Goal: Subscribe to service/newsletter

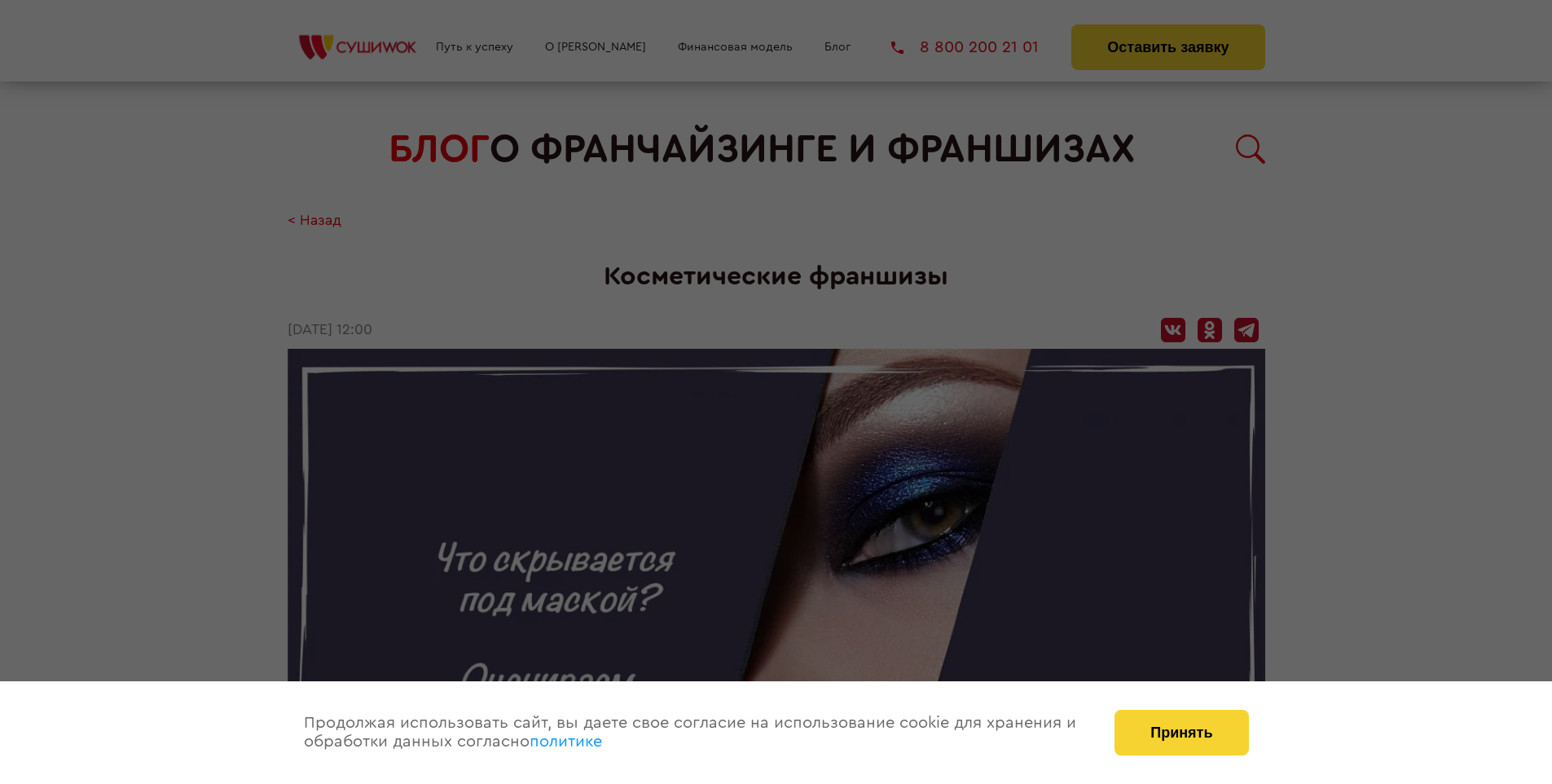
scroll to position [2787, 0]
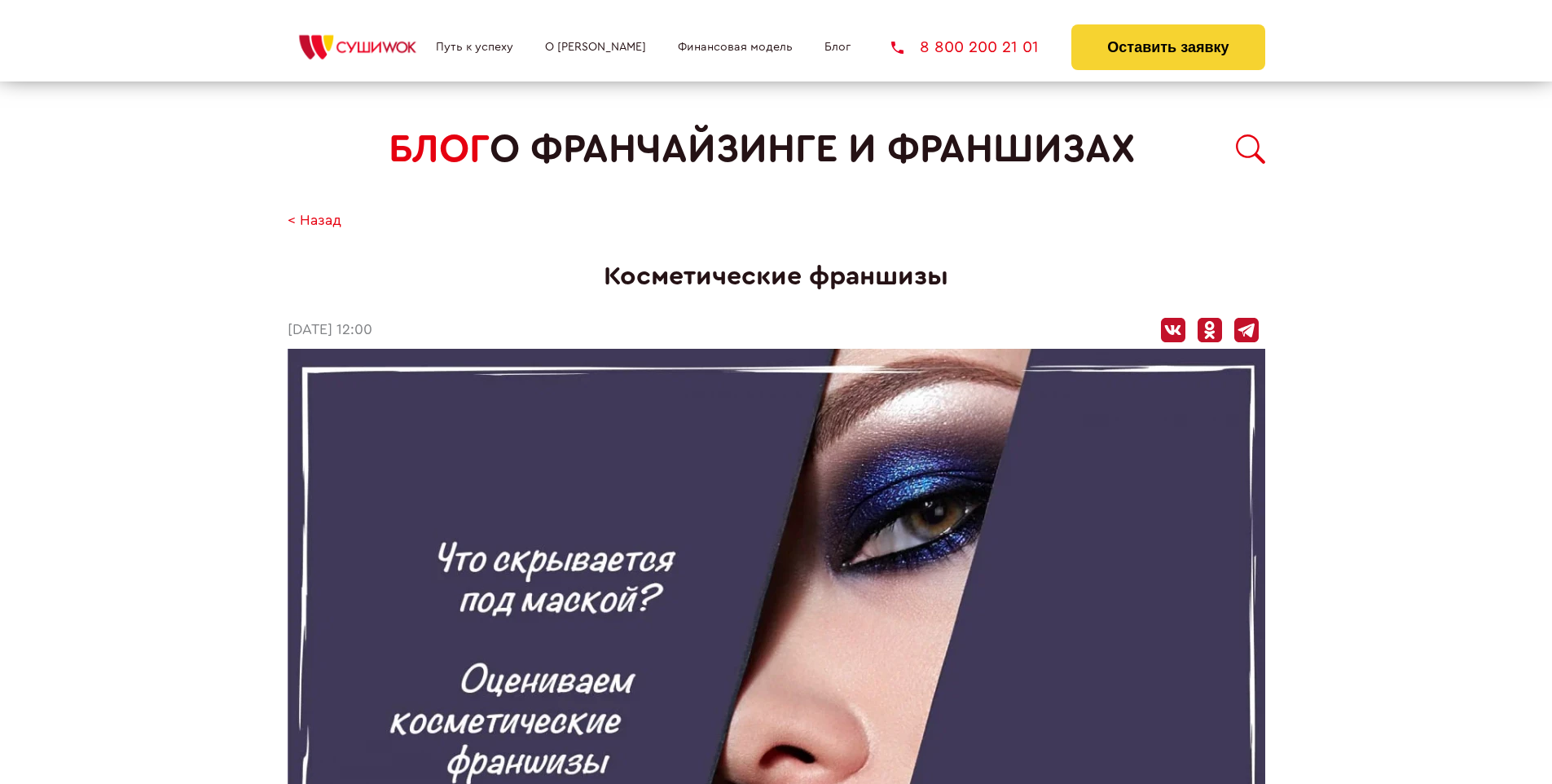
scroll to position [2787, 0]
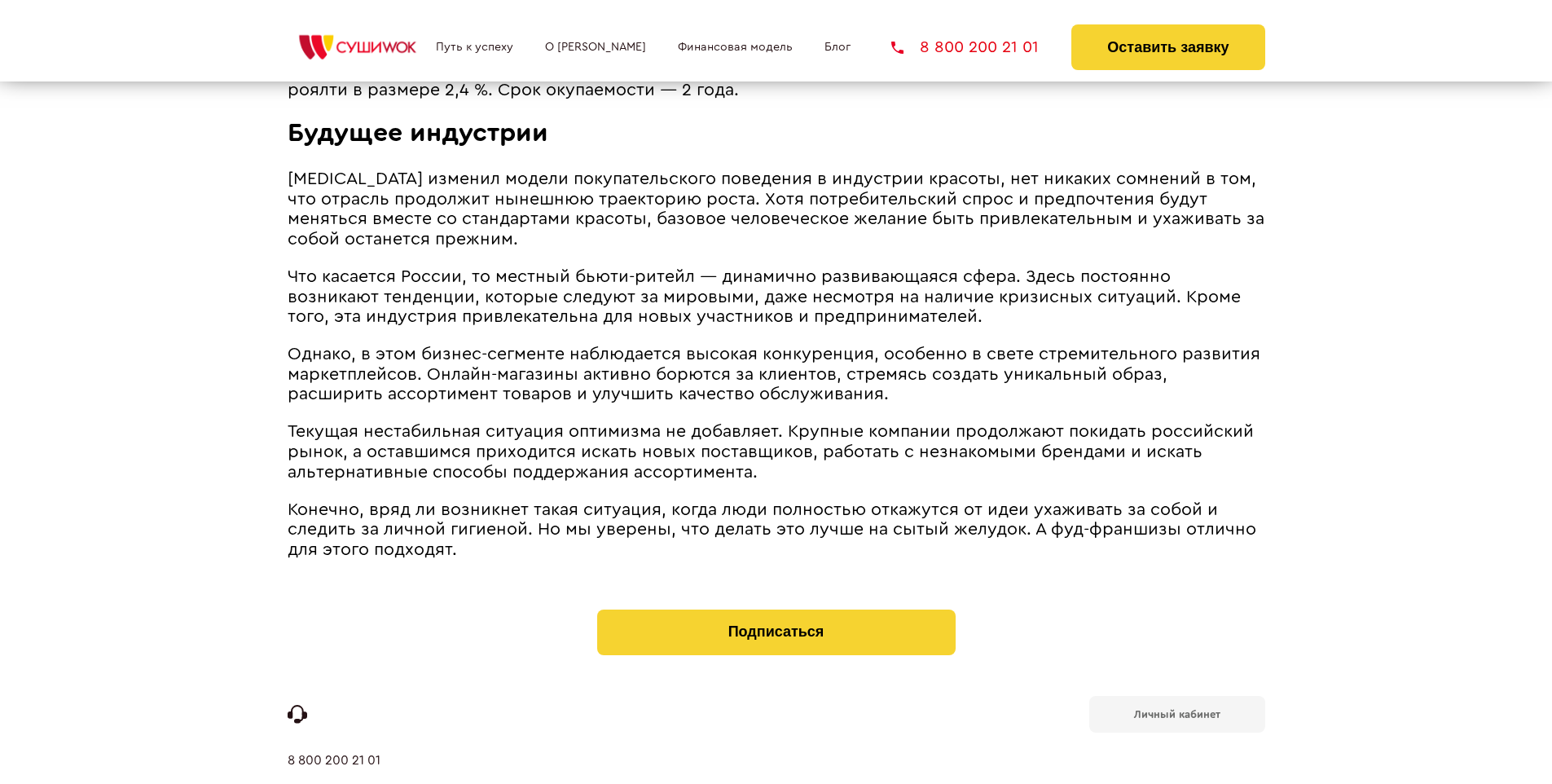
click at [1176, 709] on b "Личный кабинет" at bounding box center [1177, 715] width 86 height 11
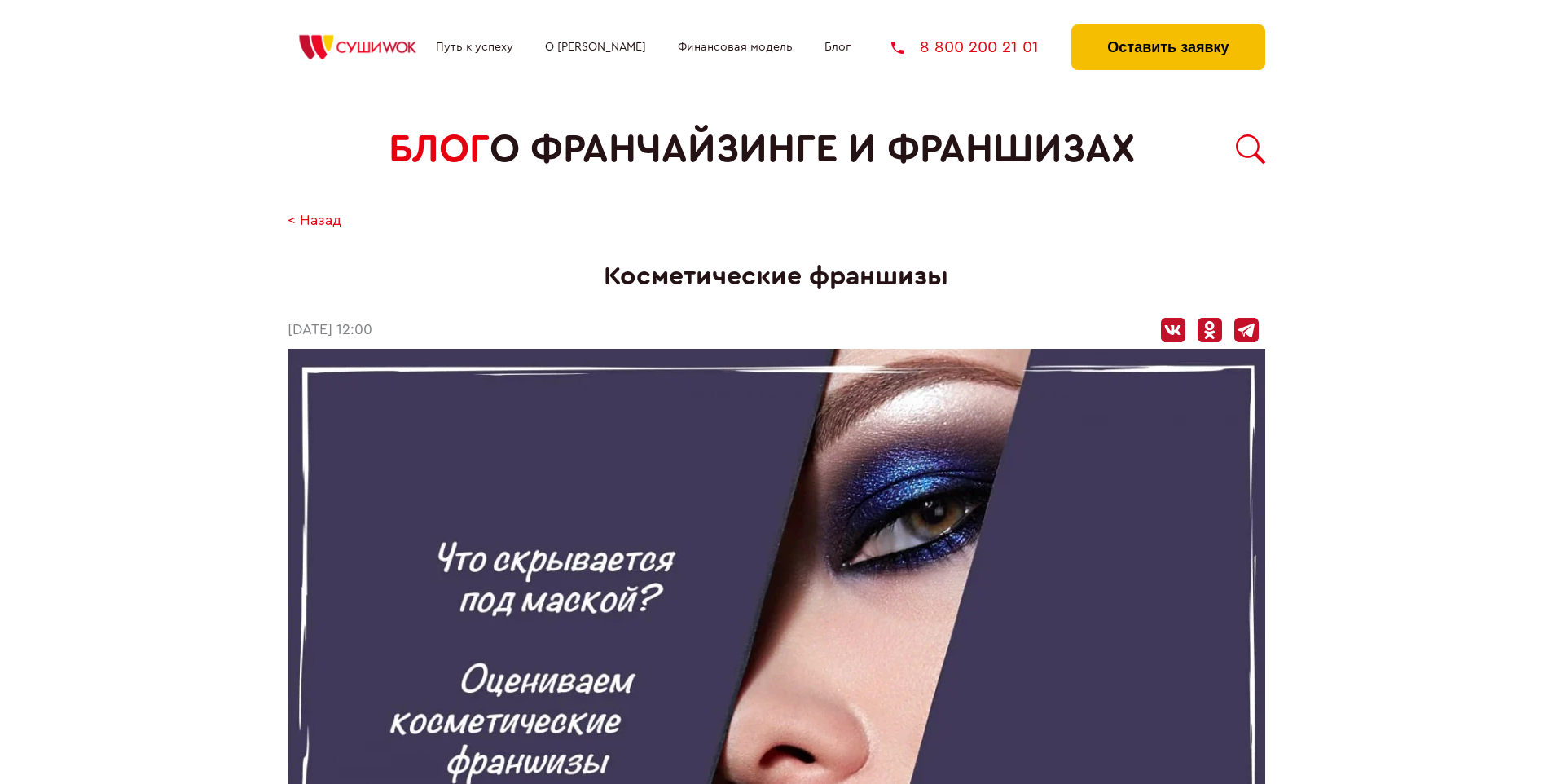
click at [1168, 28] on button "Оставить заявку" at bounding box center [1168, 46] width 193 height 45
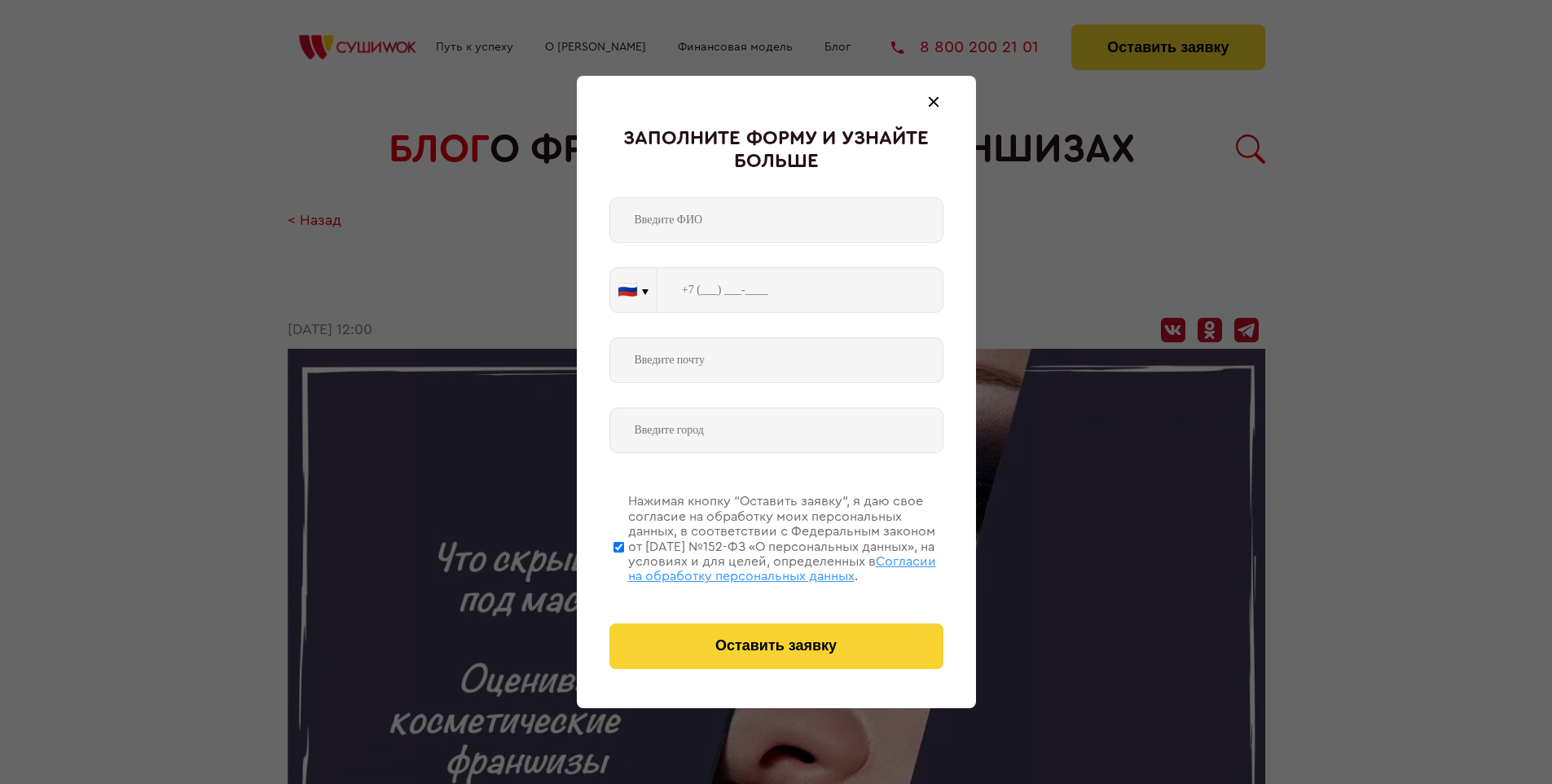
click at [756, 566] on span "Согласии на обработку персональных данных" at bounding box center [782, 569] width 308 height 28
click at [624, 566] on input "Нажимая кнопку “Оставить заявку”, я даю свое согласие на обработку моих персона…" at bounding box center [619, 546] width 11 height 131
checkbox input "false"
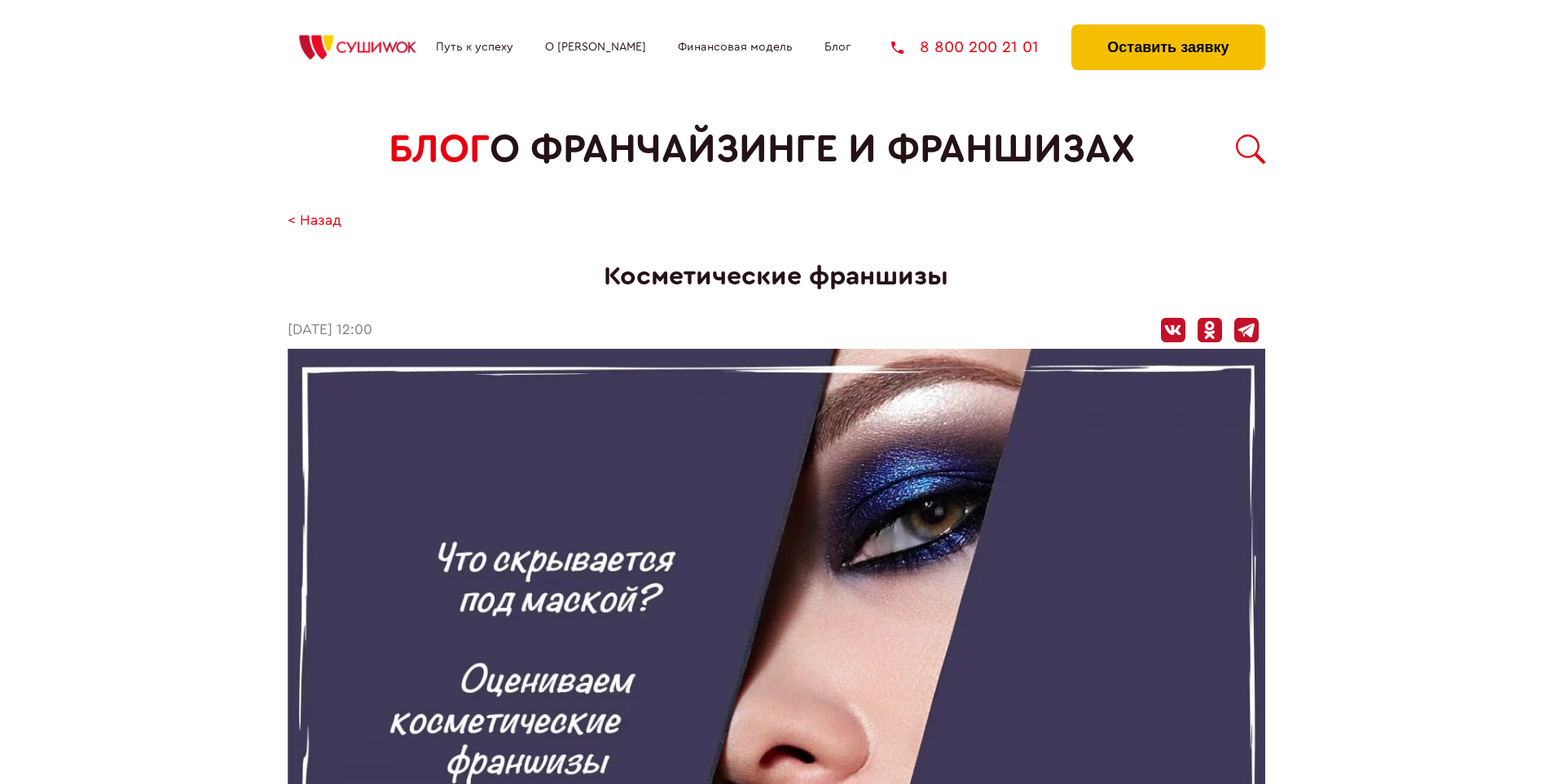
click at [1168, 28] on button "Оставить заявку" at bounding box center [1168, 46] width 193 height 45
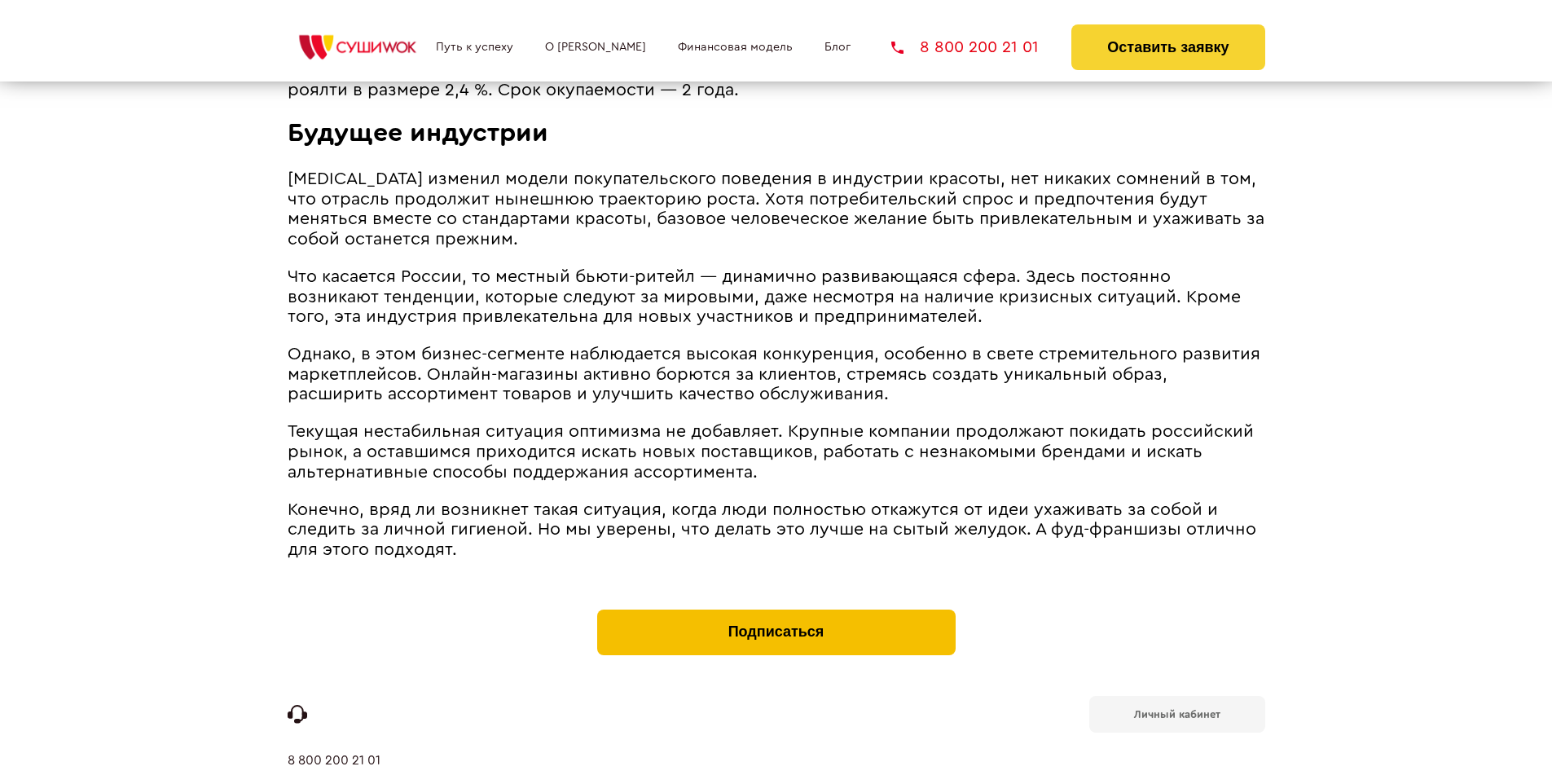
click at [776, 610] on button "Подписаться" at bounding box center [776, 632] width 359 height 45
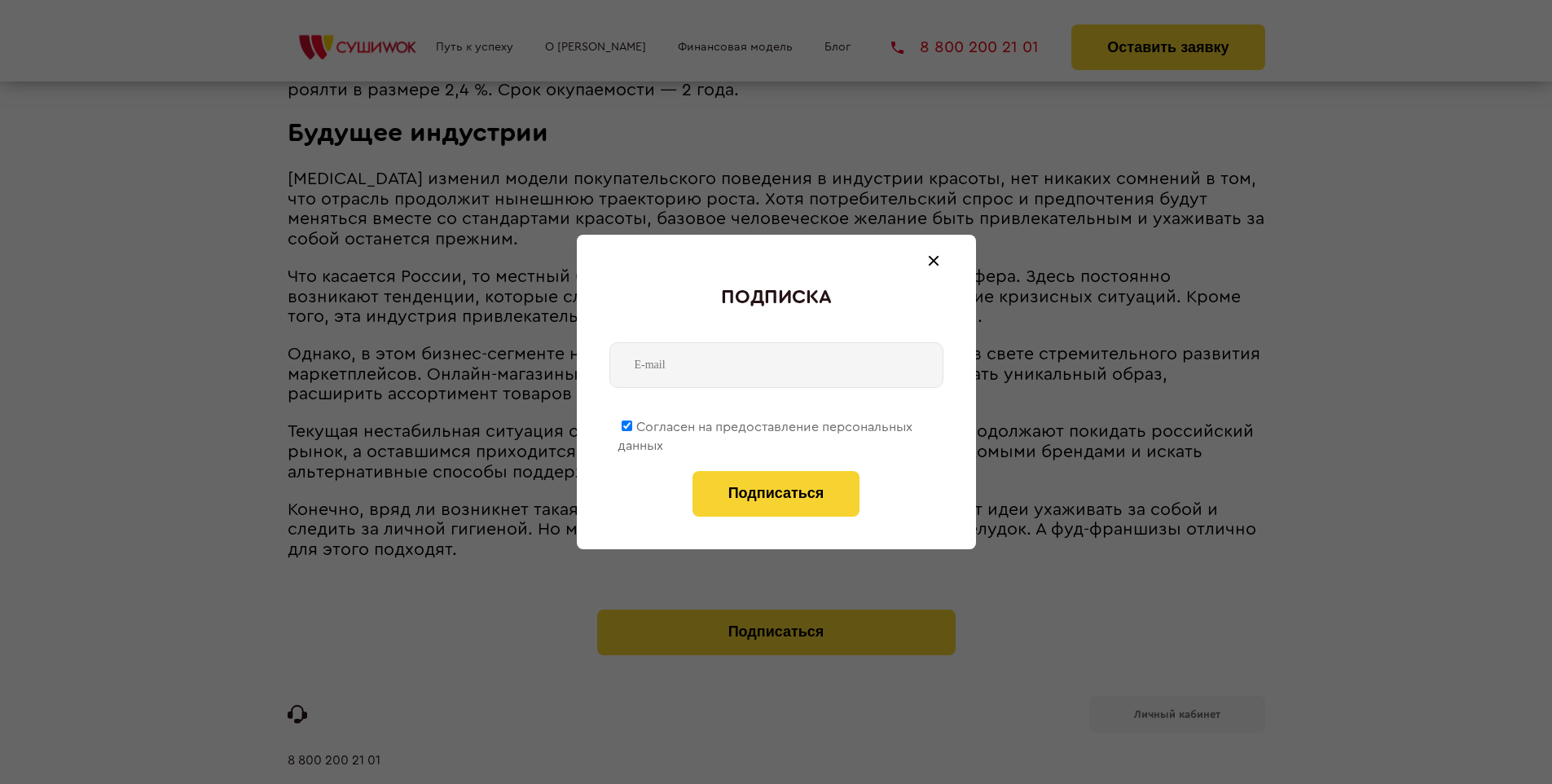
click at [766, 424] on span "Согласен на предоставление персональных данных" at bounding box center [764, 437] width 295 height 32
click at [633, 424] on input "Согласен на предоставление персональных данных" at bounding box center [627, 426] width 11 height 11
checkbox input "false"
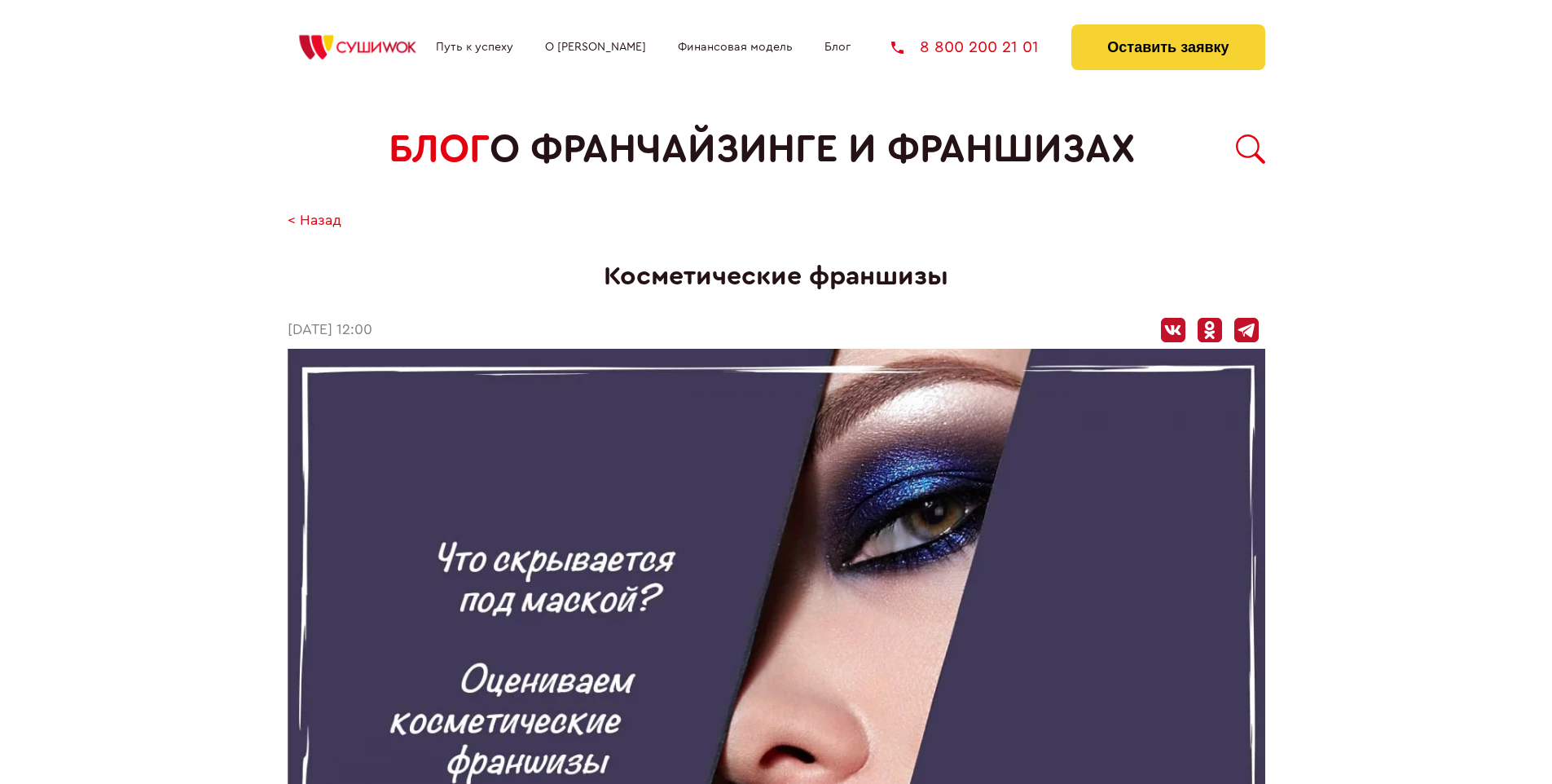
scroll to position [2787, 0]
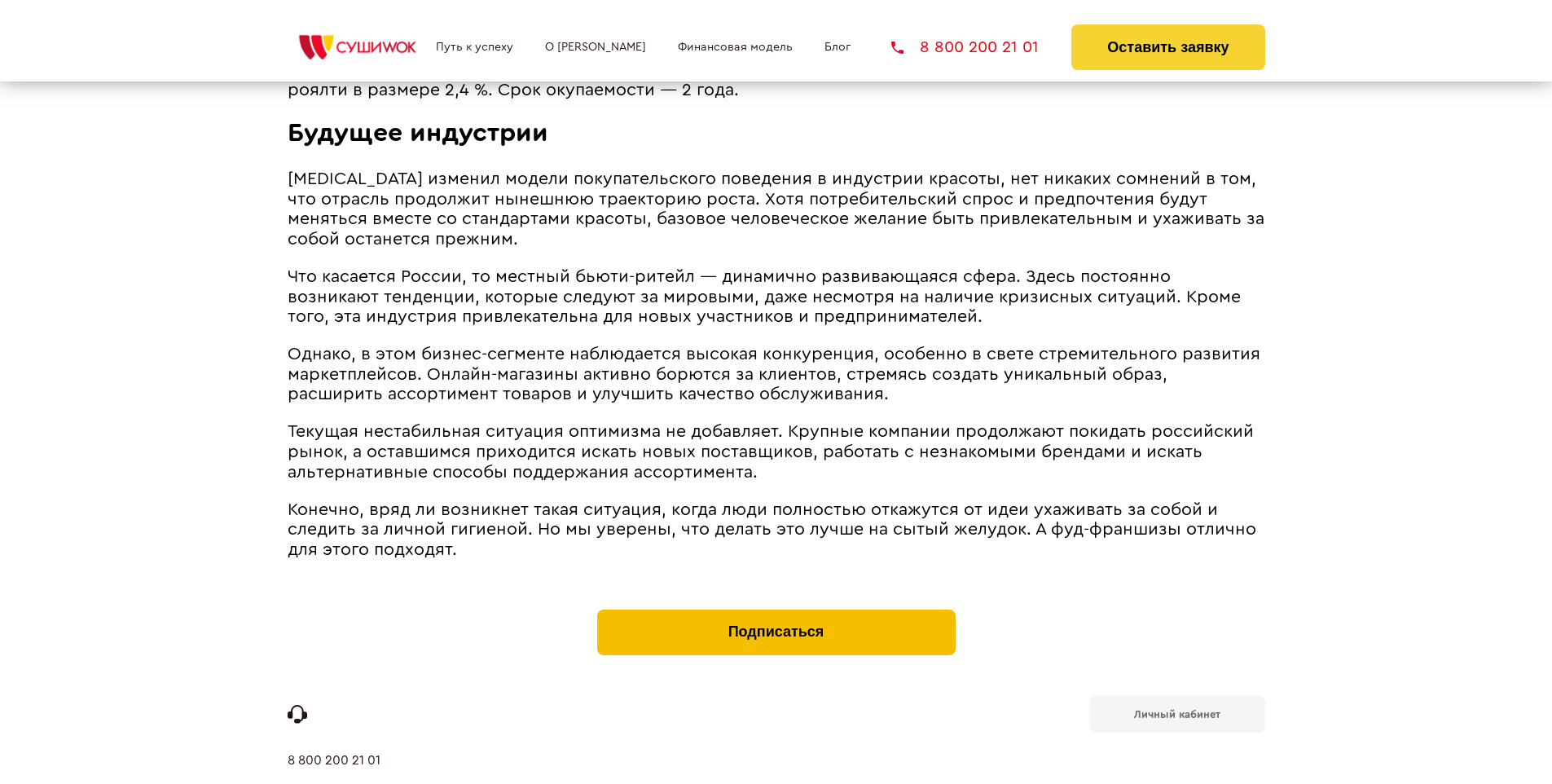
click at [776, 610] on button "Подписаться" at bounding box center [776, 632] width 359 height 45
